Goal: Task Accomplishment & Management: Manage account settings

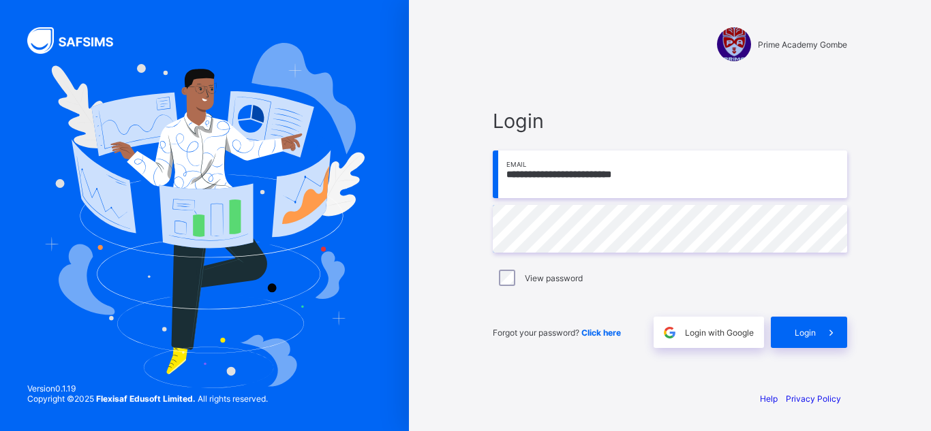
click at [807, 333] on span "Login" at bounding box center [805, 333] width 21 height 10
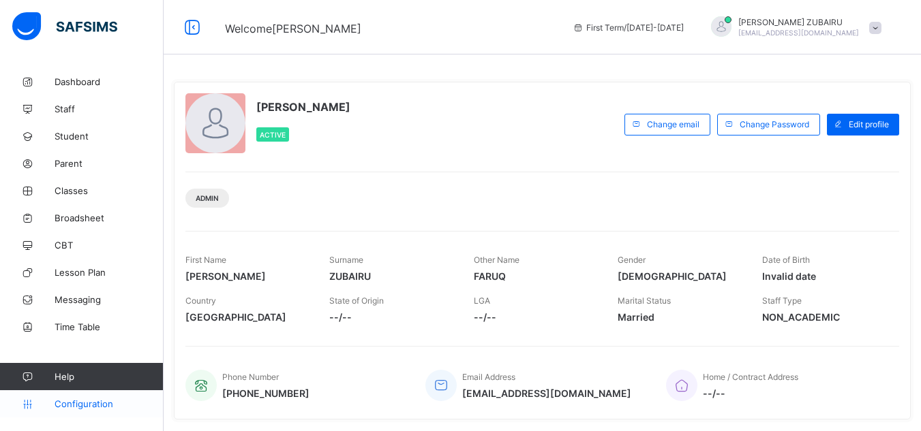
click at [110, 411] on link "Configuration" at bounding box center [81, 404] width 163 height 27
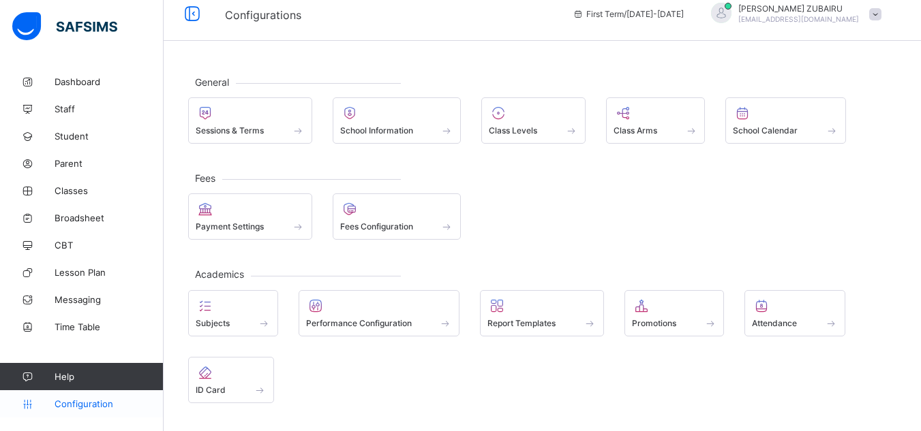
scroll to position [102, 0]
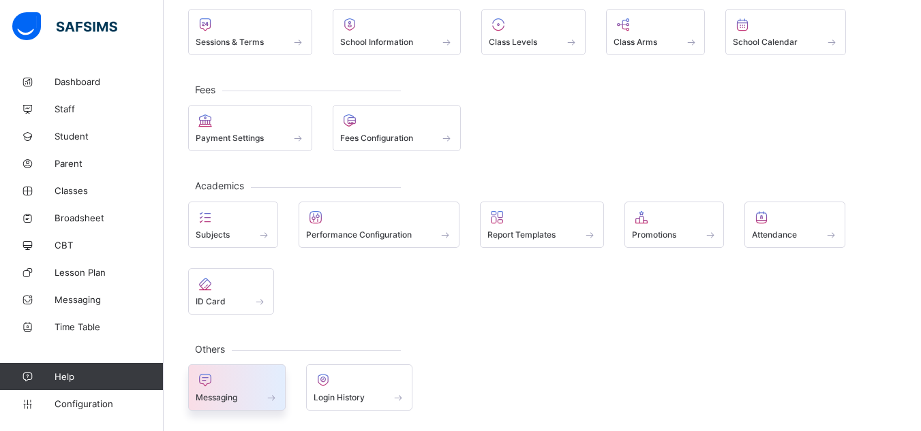
click at [215, 394] on span "Messaging" at bounding box center [217, 398] width 42 height 10
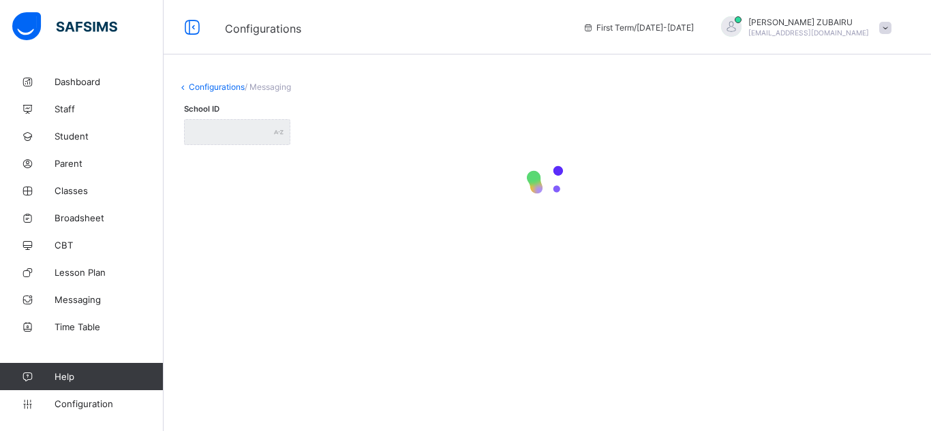
type input "**********"
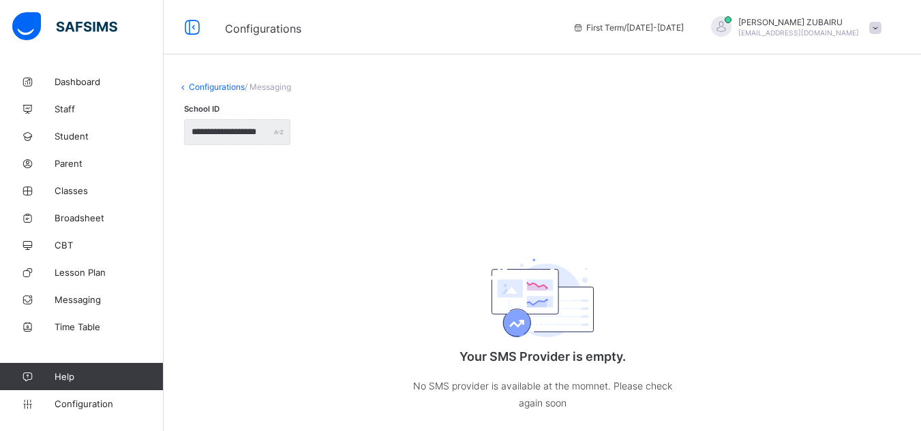
scroll to position [29, 0]
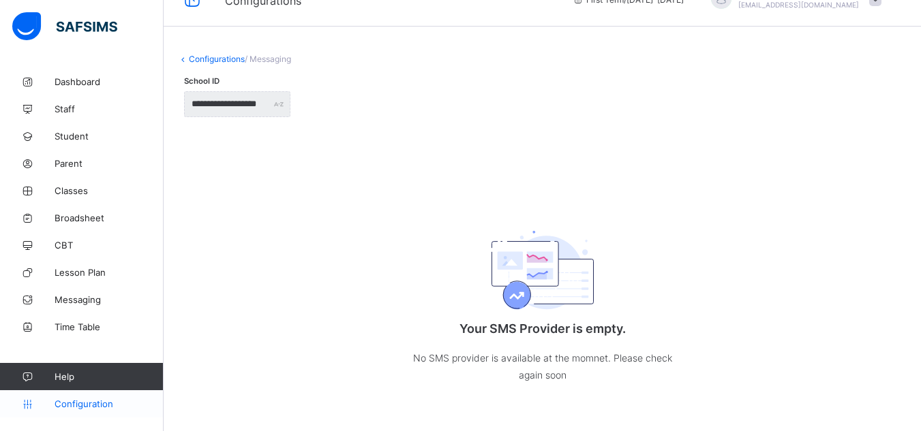
click at [95, 401] on span "Configuration" at bounding box center [109, 404] width 108 height 11
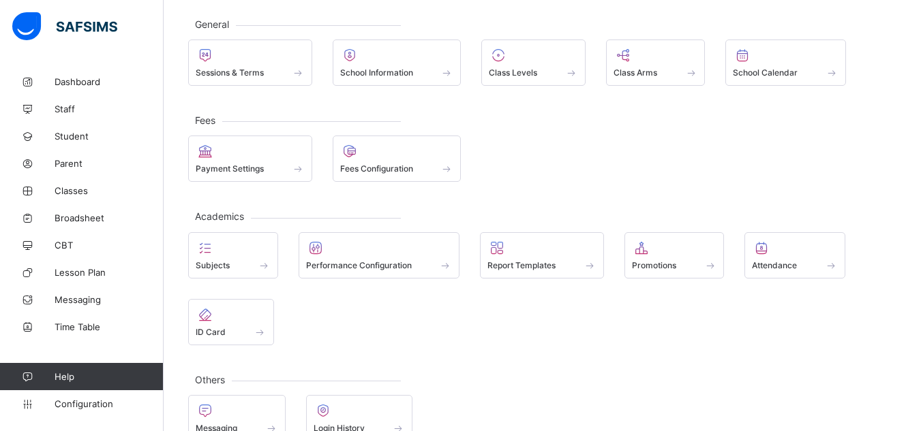
scroll to position [75, 0]
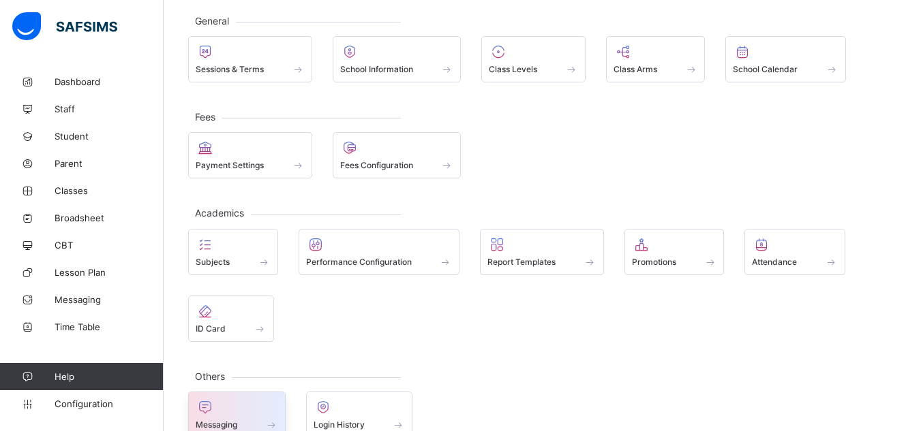
click at [243, 406] on div at bounding box center [237, 407] width 82 height 16
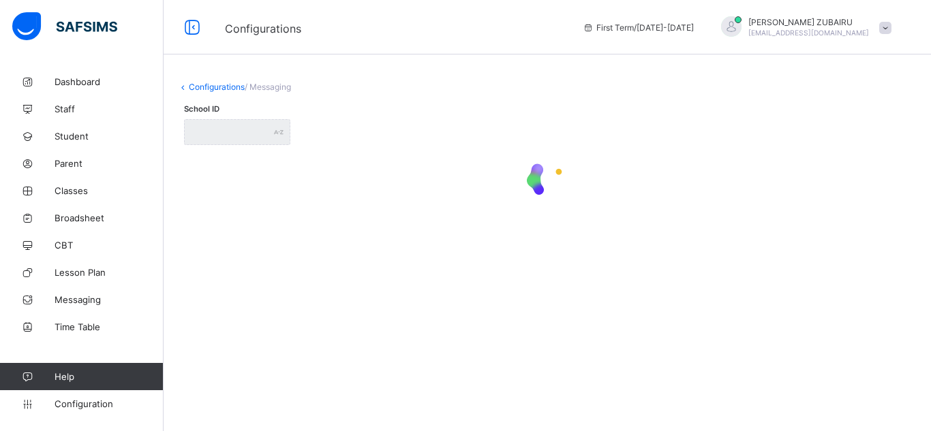
type input "**********"
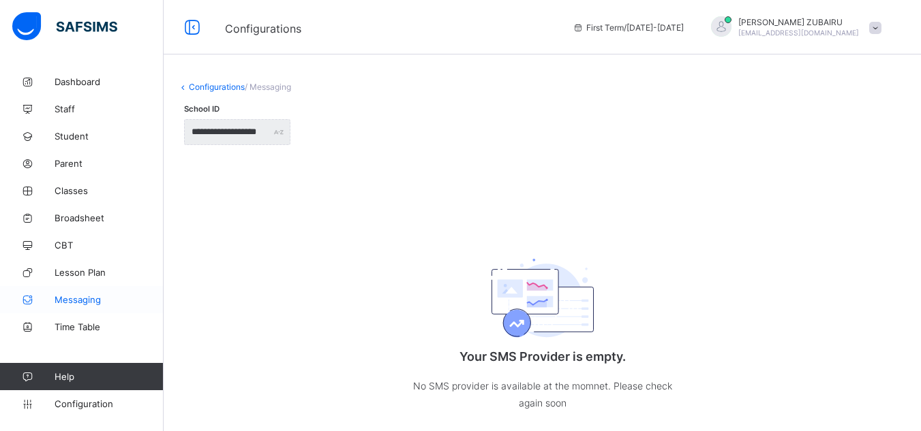
click at [121, 298] on span "Messaging" at bounding box center [109, 299] width 109 height 11
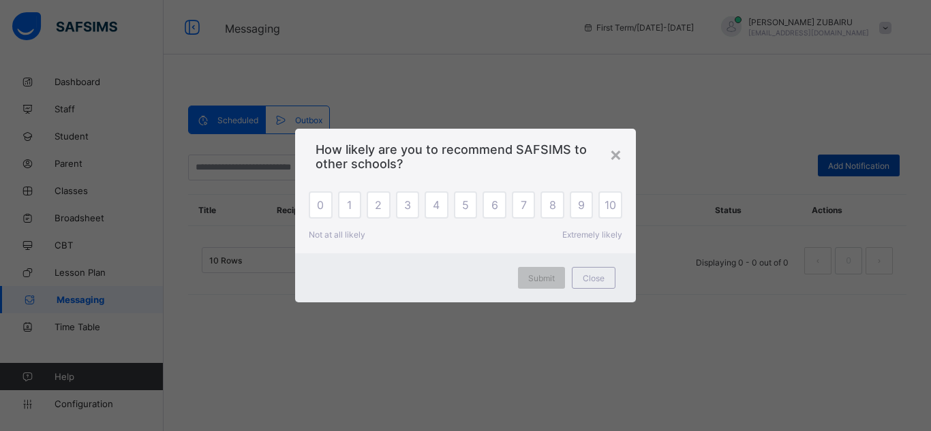
click at [847, 170] on div "× How likely are you to recommend SAFSIMS to other schools? 0 1 2 3 4 5 6 7 8 9…" at bounding box center [465, 215] width 931 height 431
click at [618, 157] on div "×" at bounding box center [615, 153] width 13 height 23
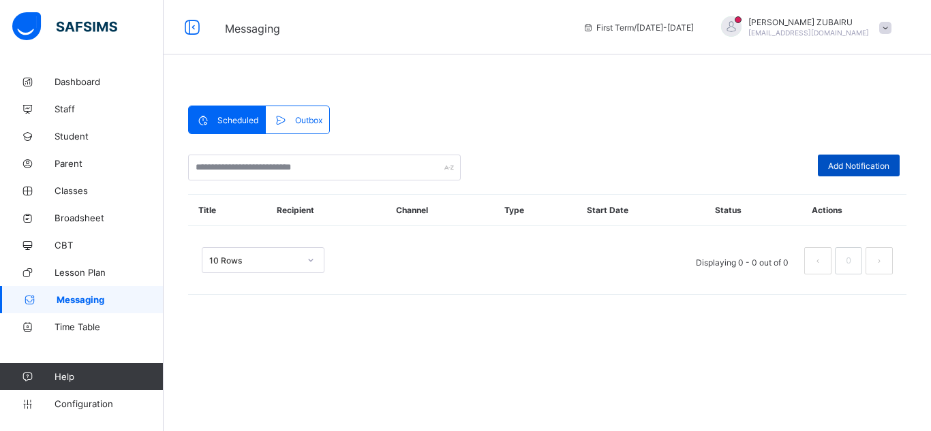
click at [832, 162] on span "Add Notification" at bounding box center [858, 166] width 61 height 10
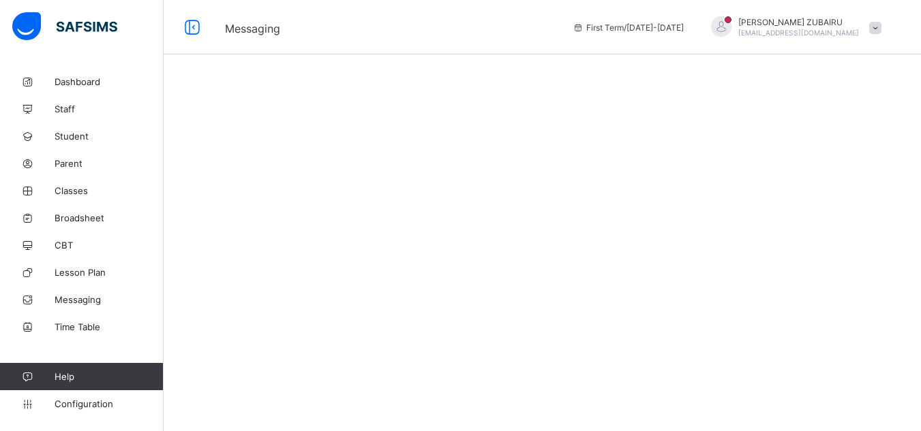
select select "*"
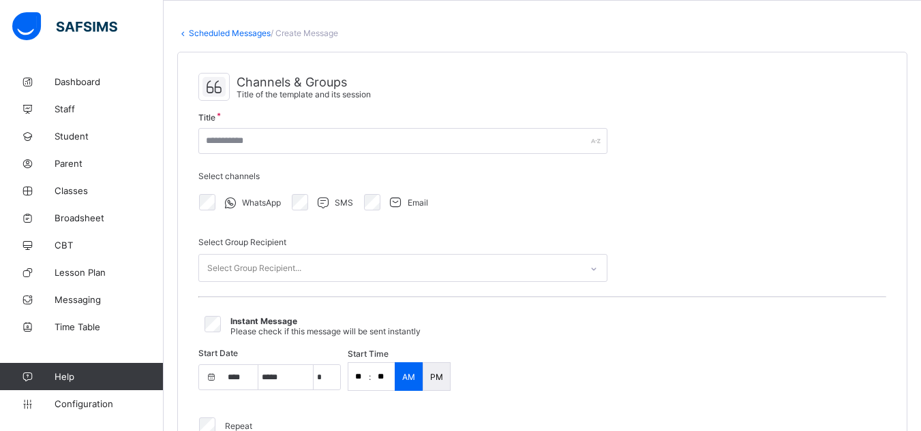
scroll to position [55, 0]
select select "**"
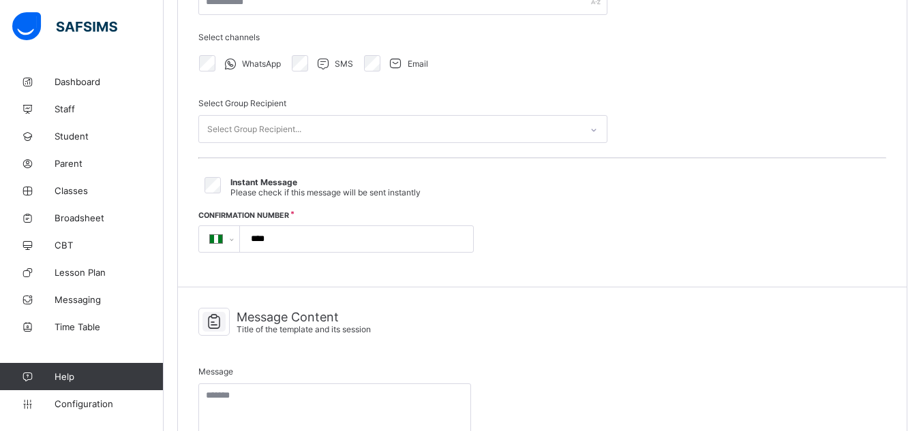
scroll to position [194, 0]
click at [321, 120] on div "Select Group Recipient..." at bounding box center [390, 128] width 382 height 27
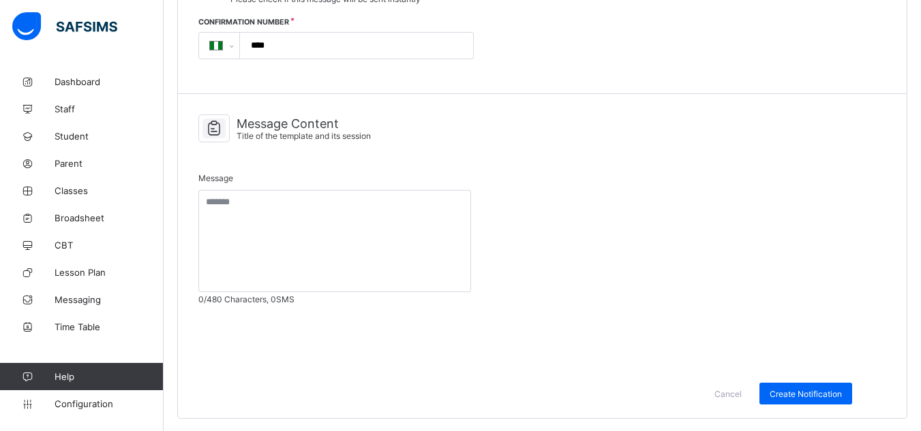
scroll to position [388, 0]
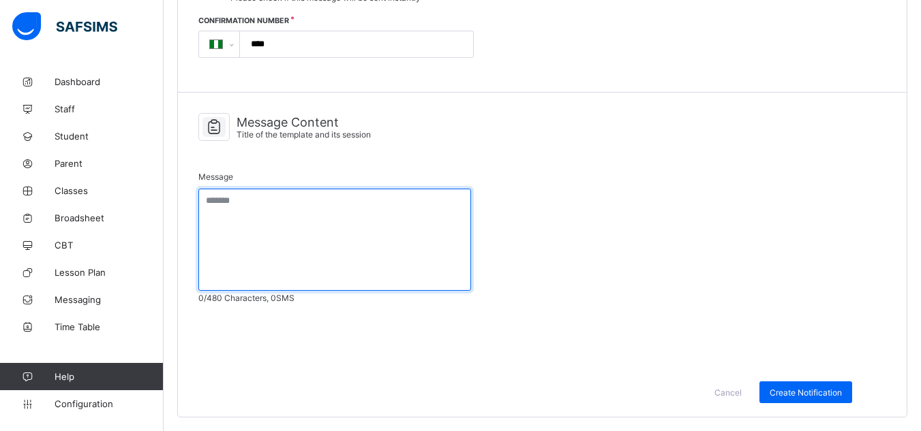
click at [299, 204] on textarea at bounding box center [334, 240] width 273 height 102
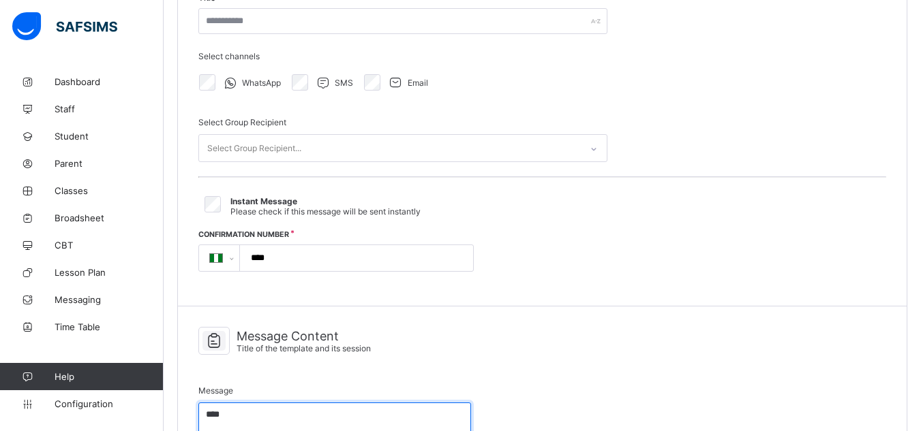
scroll to position [165, 0]
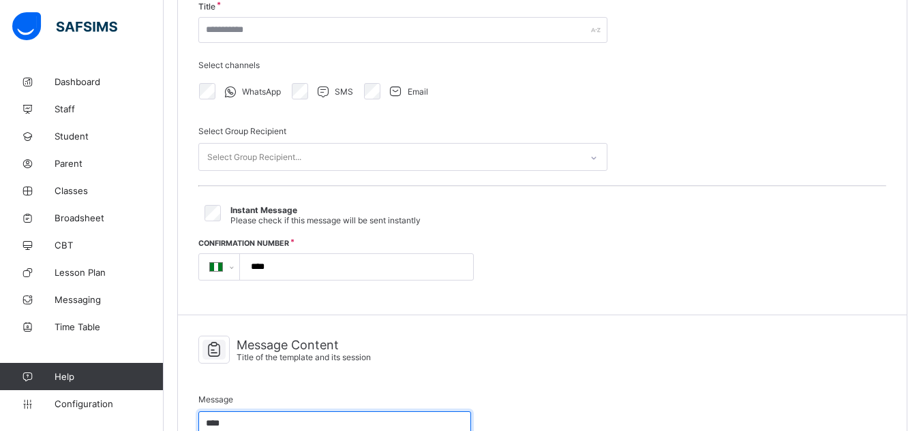
type textarea "****"
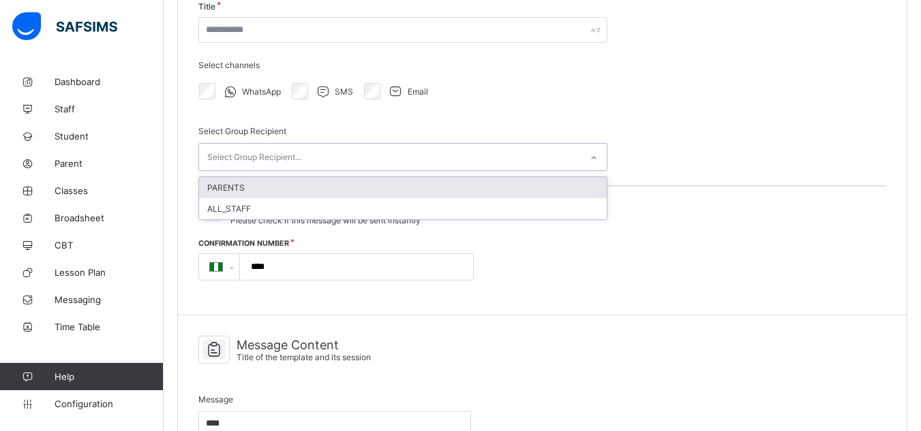
click at [316, 158] on div "Select Group Recipient..." at bounding box center [390, 157] width 382 height 27
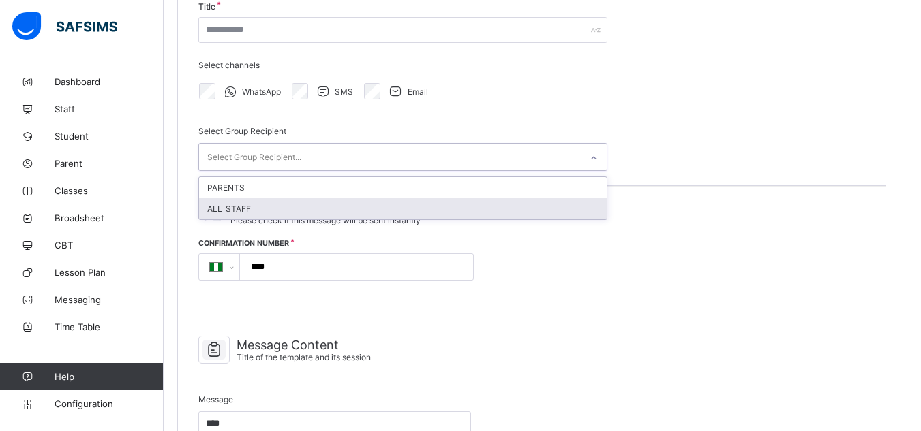
click at [303, 200] on div "ALL_STAFF" at bounding box center [403, 208] width 408 height 21
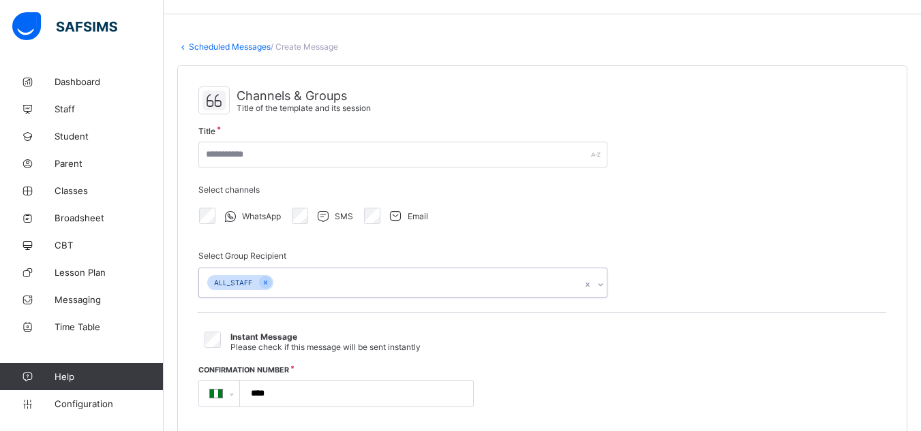
scroll to position [39, 0]
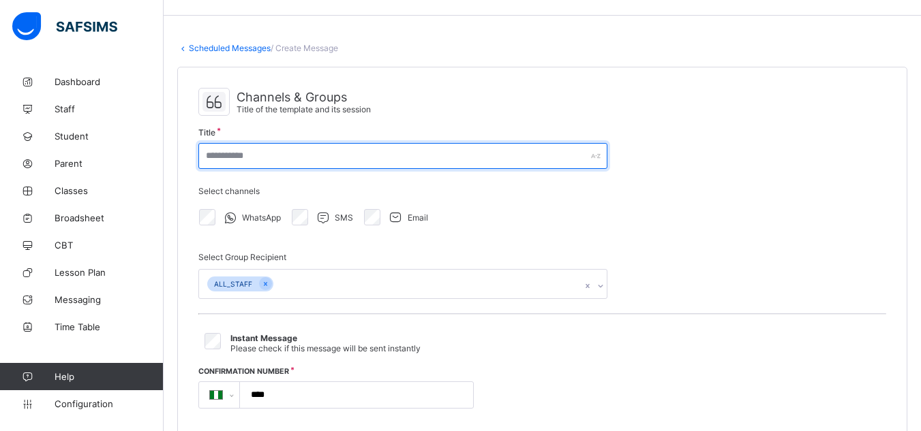
click at [329, 162] on input "text" at bounding box center [402, 156] width 409 height 26
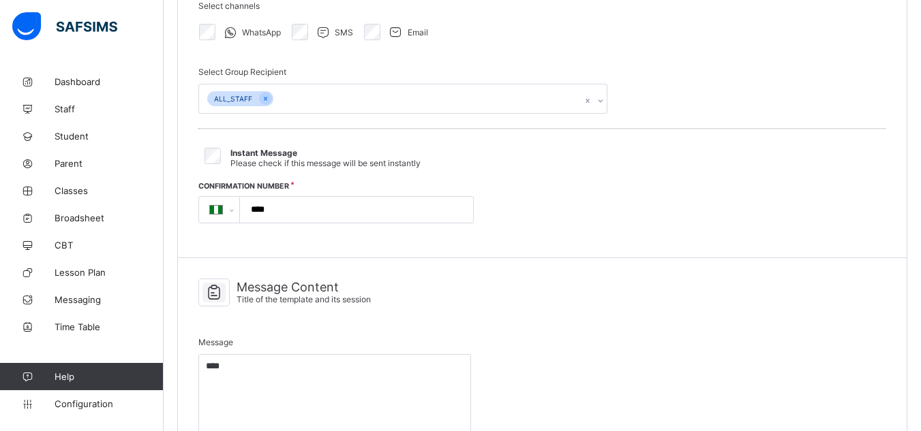
scroll to position [0, 0]
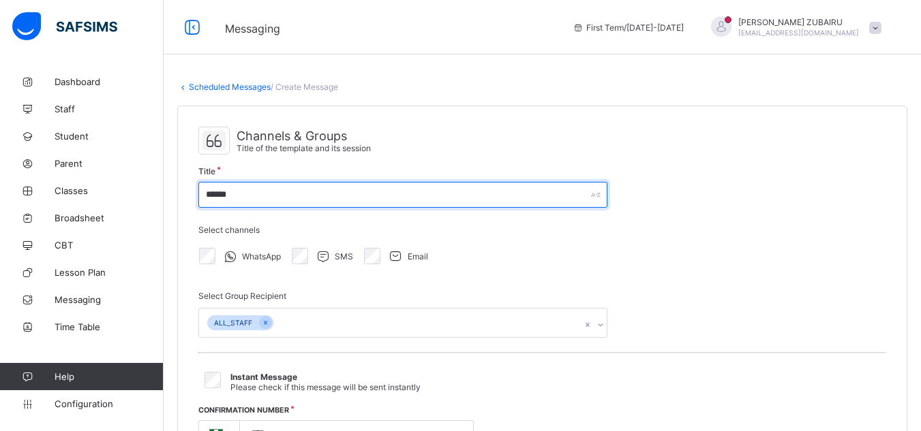
type input "******"
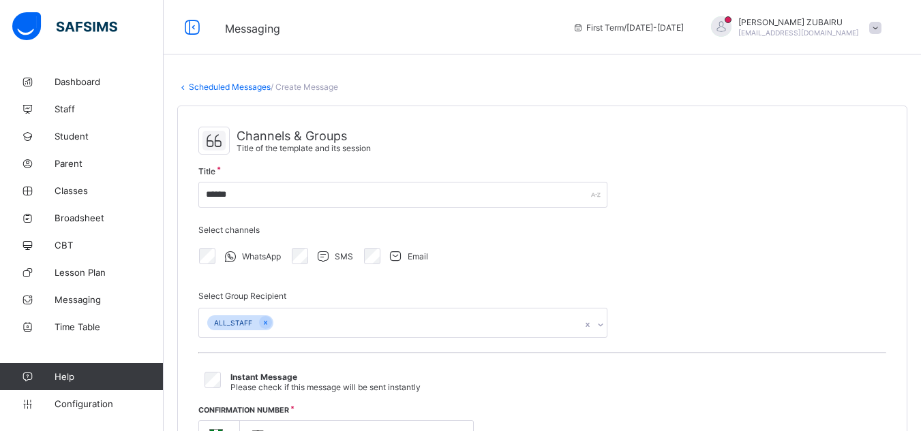
click at [228, 90] on link "Scheduled Messages" at bounding box center [230, 87] width 82 height 10
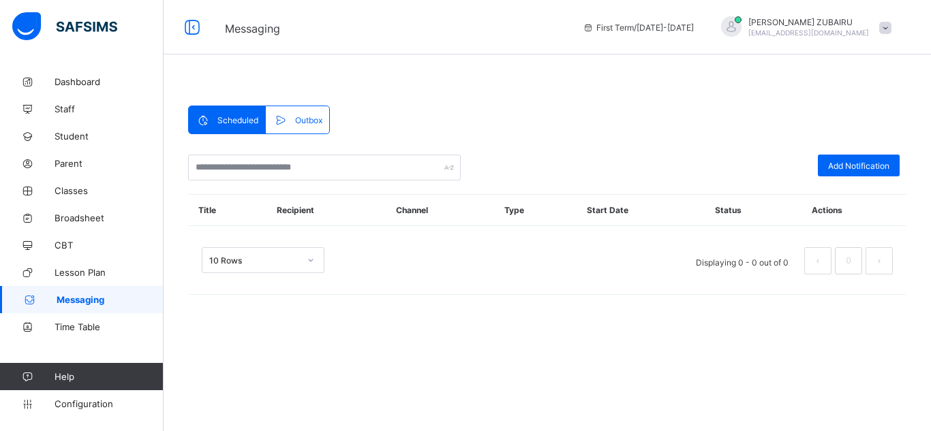
click at [290, 125] on span at bounding box center [284, 120] width 22 height 14
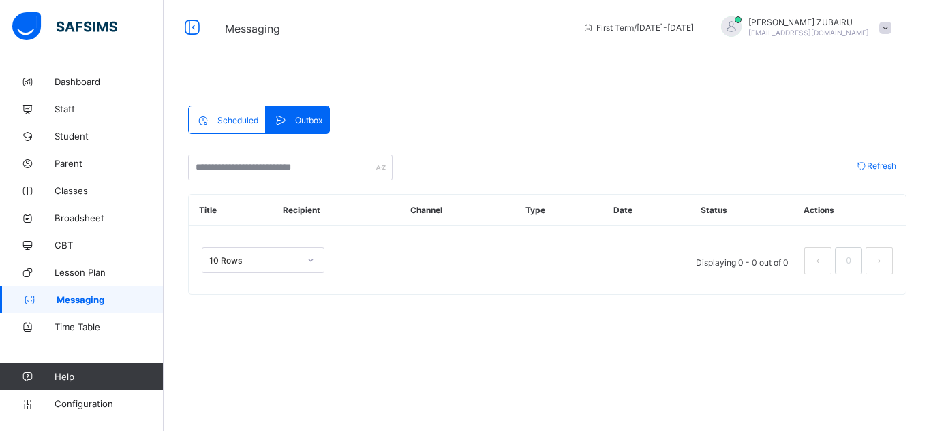
click at [241, 115] on span "Scheduled" at bounding box center [237, 120] width 41 height 10
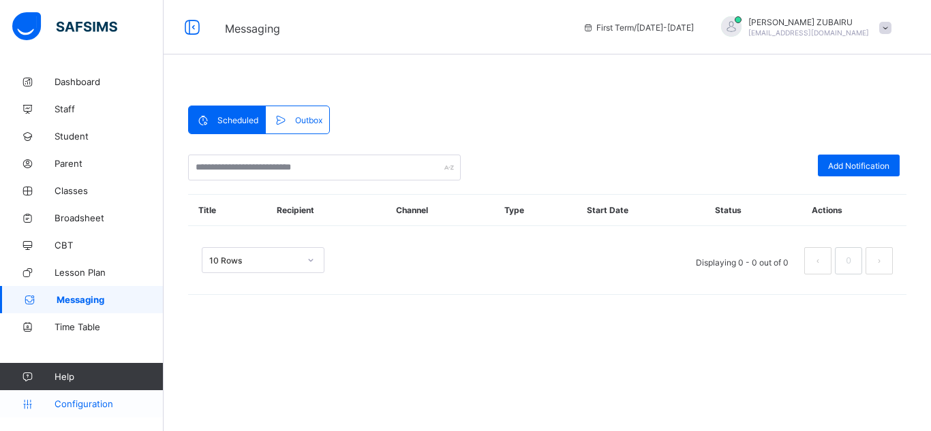
click at [102, 401] on span "Configuration" at bounding box center [109, 404] width 108 height 11
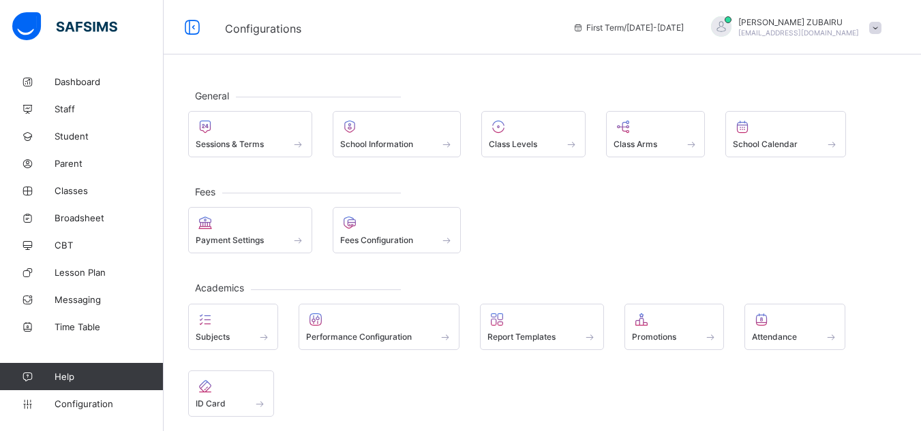
scroll to position [102, 0]
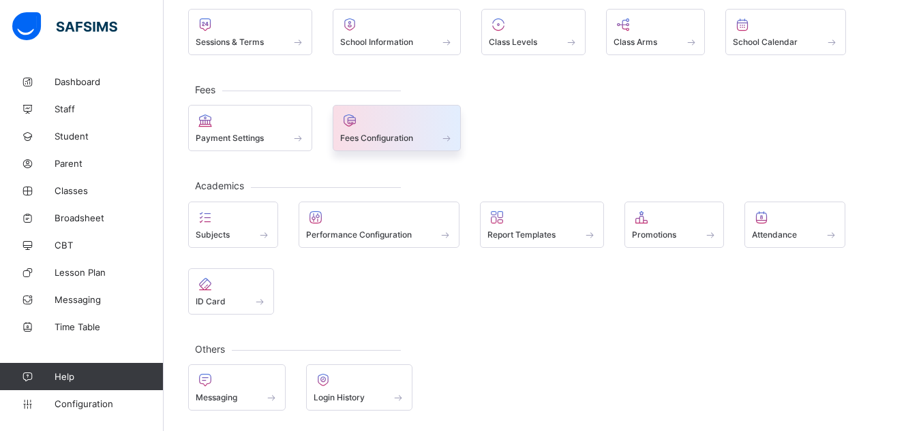
click at [365, 125] on div at bounding box center [397, 120] width 114 height 16
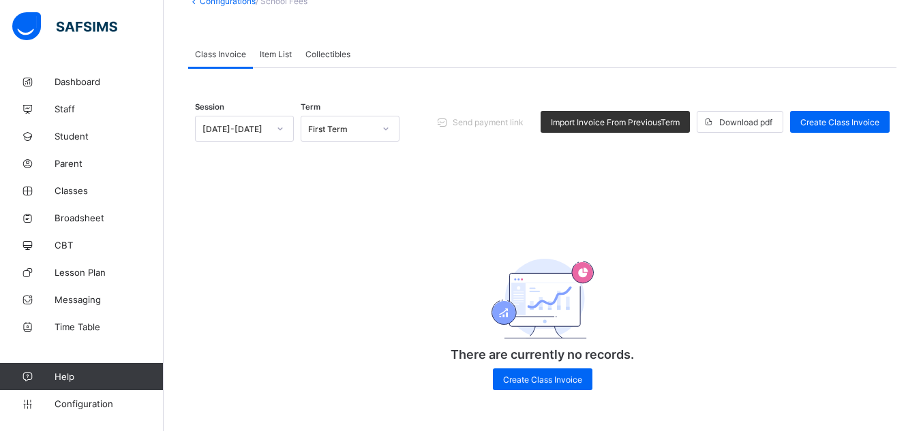
scroll to position [94, 0]
click at [275, 55] on span "Item List" at bounding box center [276, 54] width 32 height 10
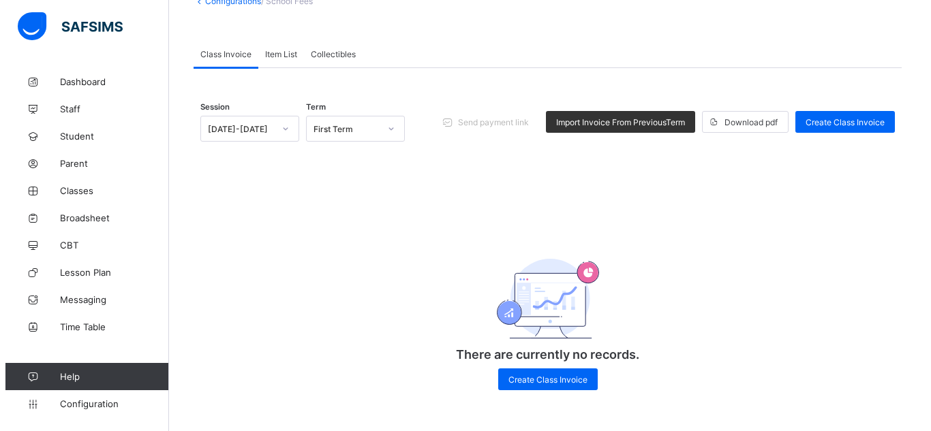
scroll to position [0, 0]
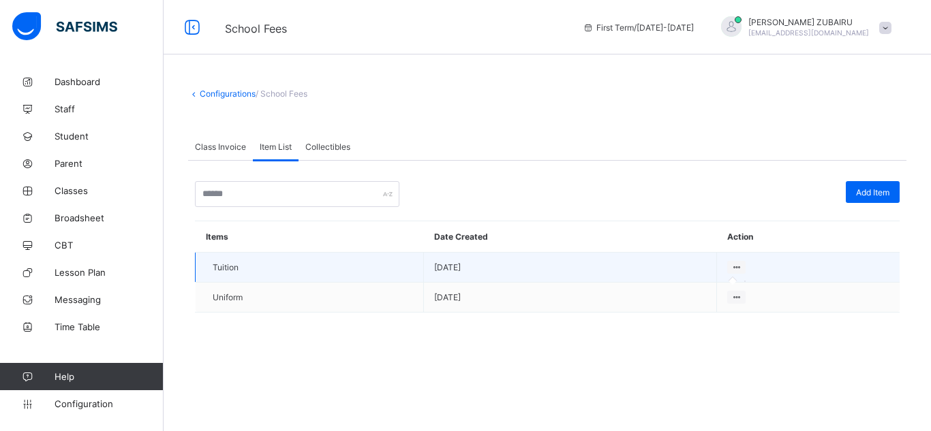
click at [735, 270] on icon at bounding box center [737, 267] width 12 height 10
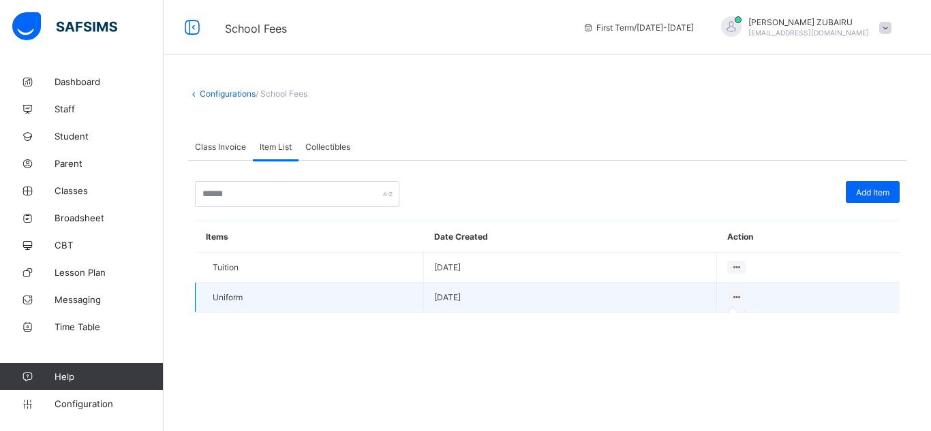
click at [735, 293] on icon at bounding box center [737, 297] width 12 height 10
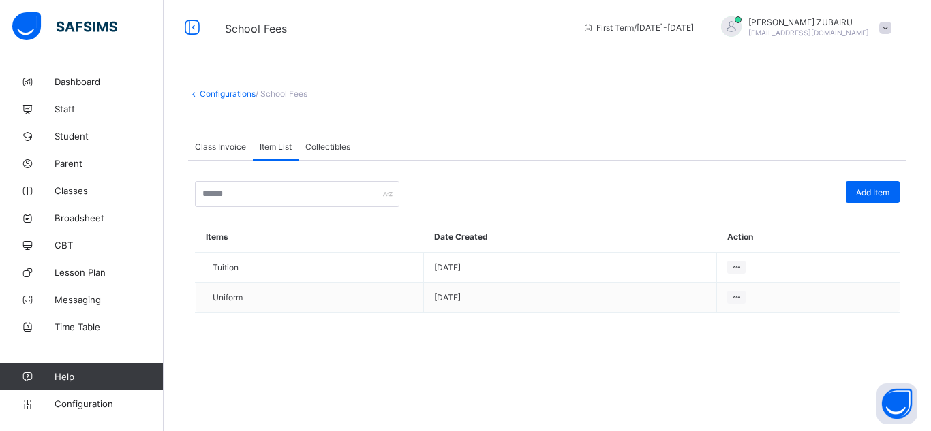
click at [733, 300] on icon at bounding box center [737, 297] width 12 height 10
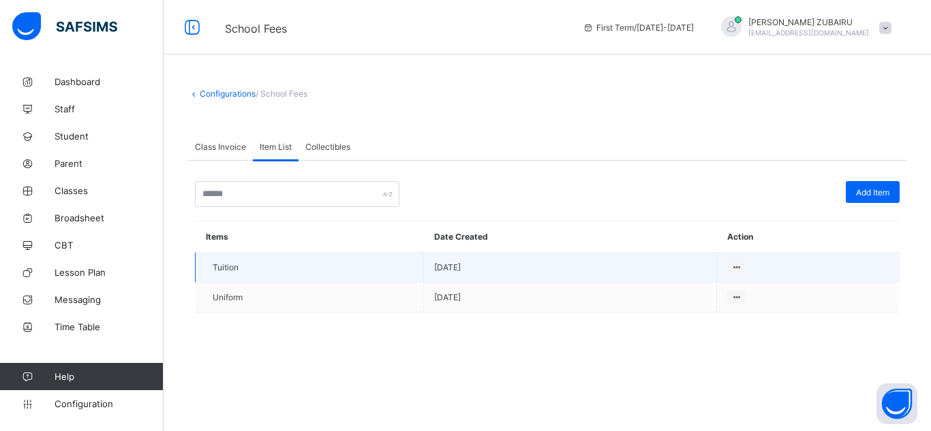
click at [367, 278] on td "Tuition" at bounding box center [310, 268] width 228 height 30
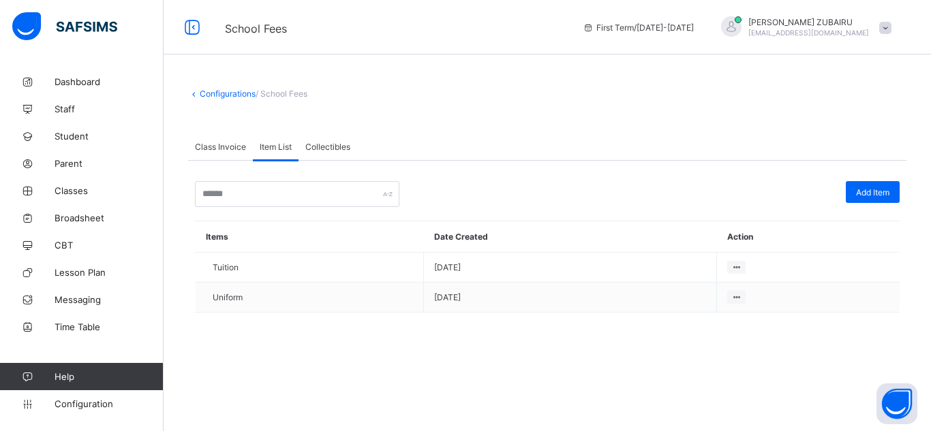
click at [358, 341] on div "Configurations / School Fees Class Invoice Item List Collectibles Item List Mor…" at bounding box center [547, 211] width 767 height 286
drag, startPoint x: 318, startPoint y: 322, endPoint x: 265, endPoint y: 351, distance: 59.8
click at [265, 351] on div "Configurations / School Fees Class Invoice Item List Collectibles Item List Mor…" at bounding box center [547, 211] width 767 height 286
drag, startPoint x: 660, startPoint y: 87, endPoint x: 645, endPoint y: -33, distance: 120.2
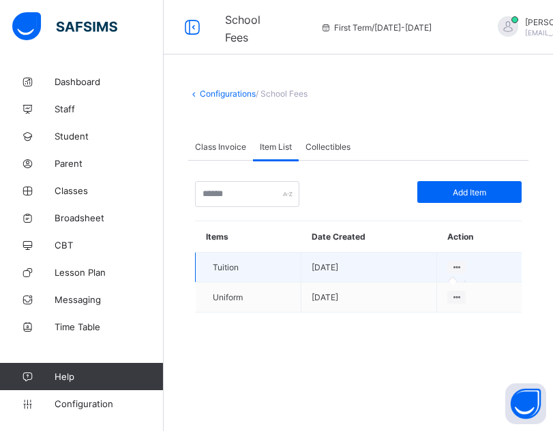
click at [457, 265] on icon at bounding box center [457, 267] width 12 height 10
click at [453, 268] on icon at bounding box center [457, 267] width 12 height 10
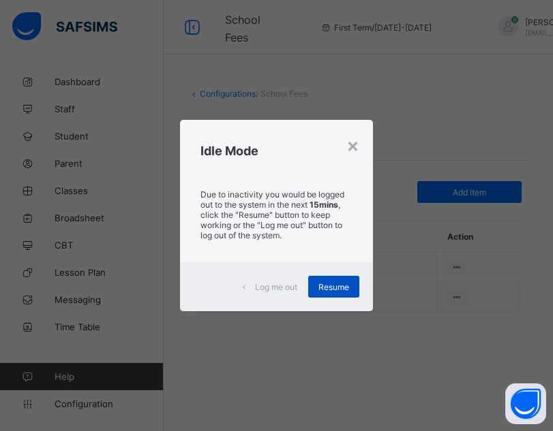
click at [328, 286] on span "Resume" at bounding box center [333, 287] width 31 height 10
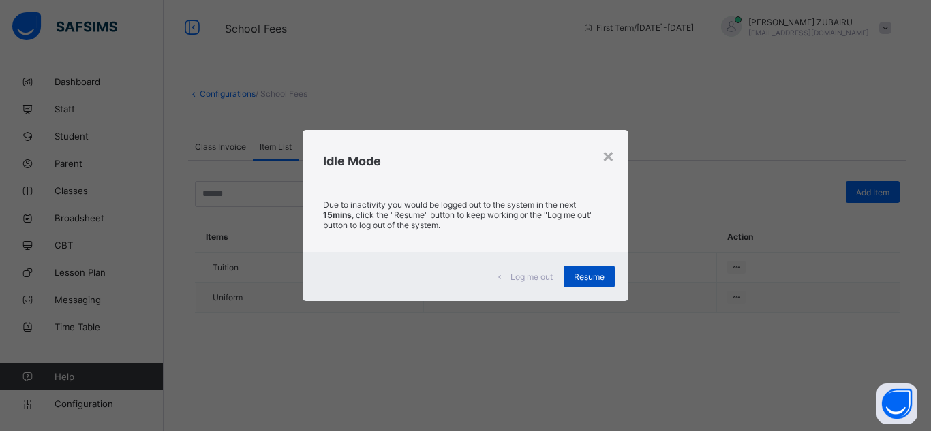
click at [598, 275] on span "Resume" at bounding box center [589, 277] width 31 height 10
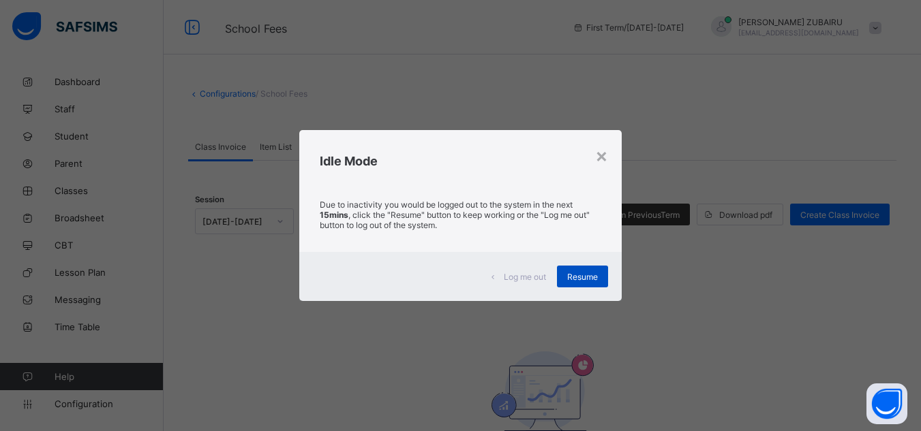
click at [594, 270] on div "Resume" at bounding box center [582, 277] width 51 height 22
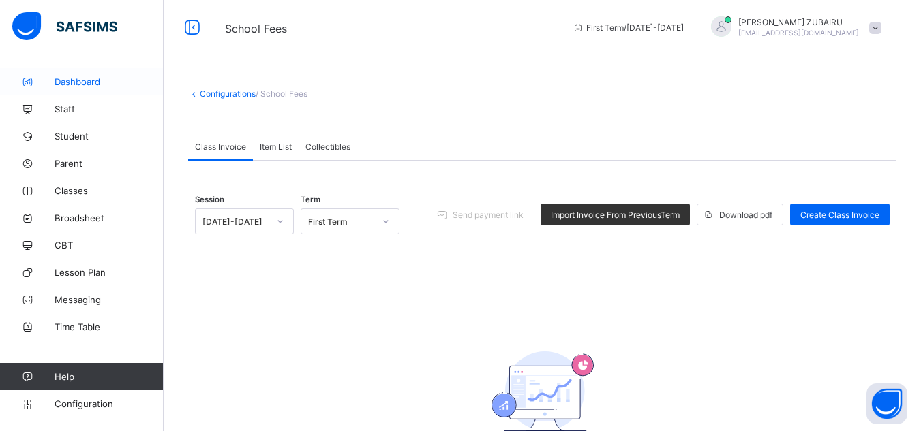
click at [104, 85] on span "Dashboard" at bounding box center [109, 81] width 109 height 11
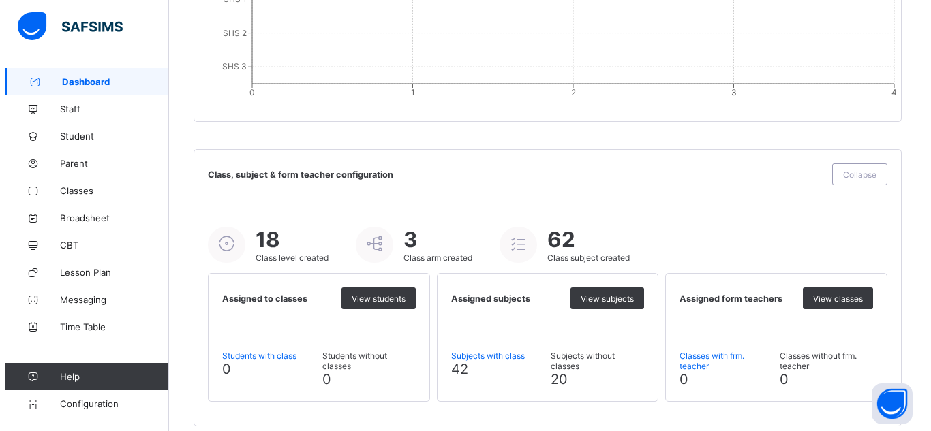
scroll to position [1503, 0]
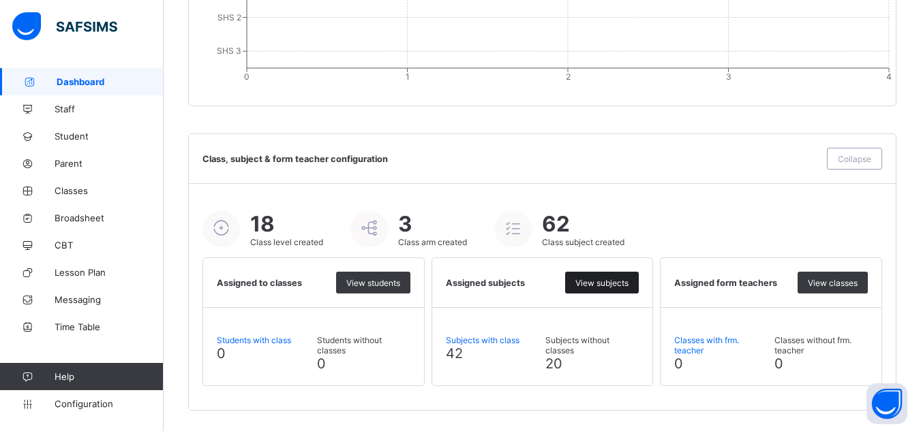
click at [597, 284] on span "View subjects" at bounding box center [601, 283] width 53 height 10
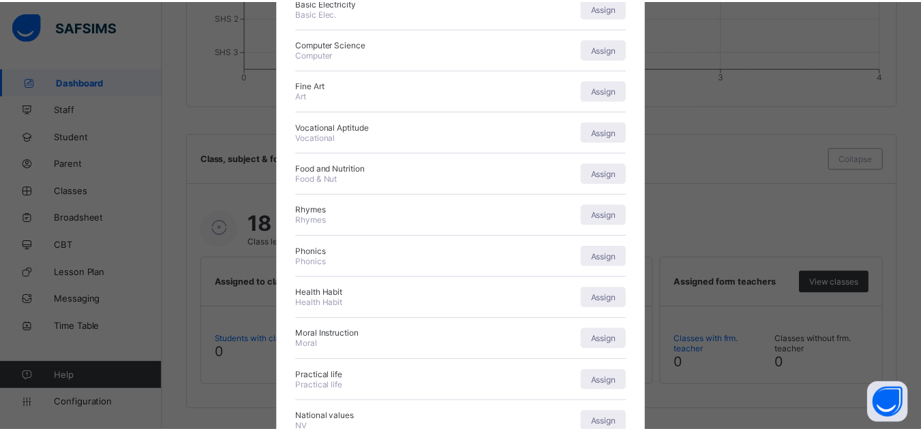
scroll to position [0, 0]
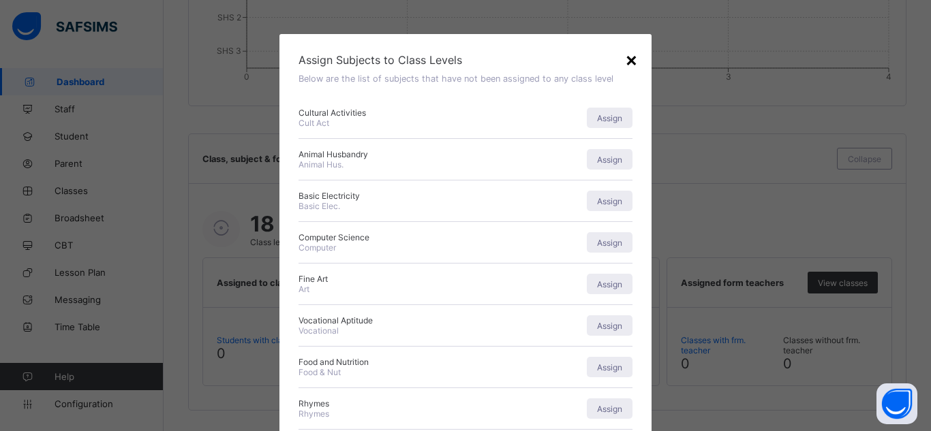
click at [633, 60] on div "×" at bounding box center [631, 59] width 13 height 23
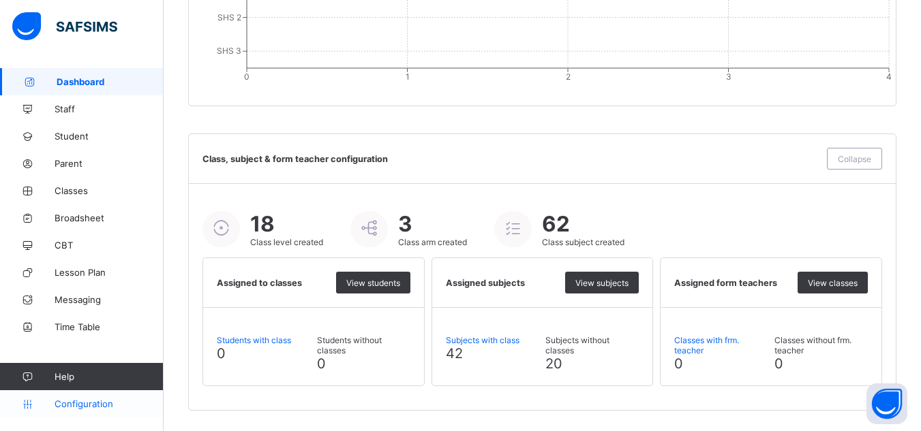
click at [112, 402] on span "Configuration" at bounding box center [109, 404] width 108 height 11
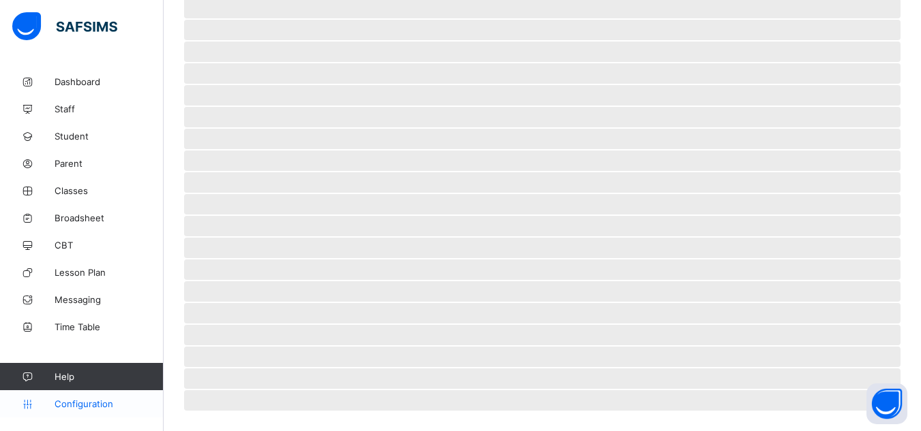
scroll to position [313, 0]
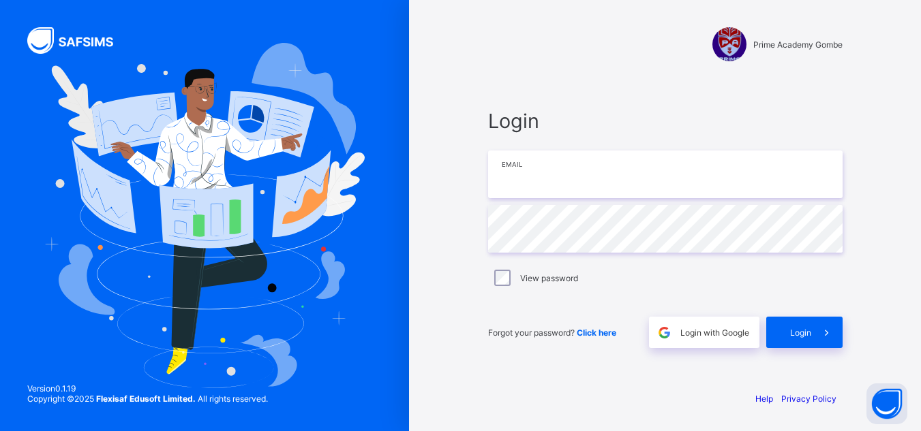
type input "**********"
